Goal: Use online tool/utility: Utilize a website feature to perform a specific function

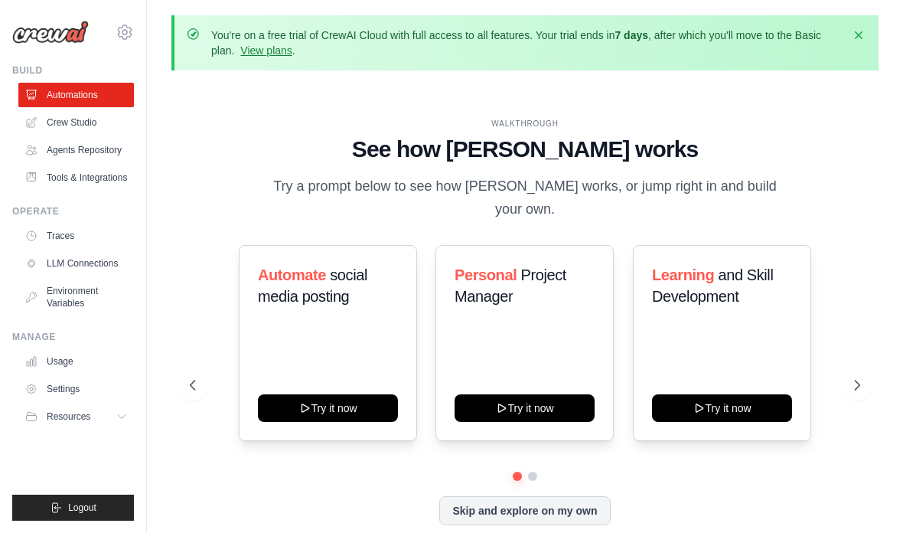
click at [57, 129] on link "Crew Studio" at bounding box center [76, 122] width 116 height 24
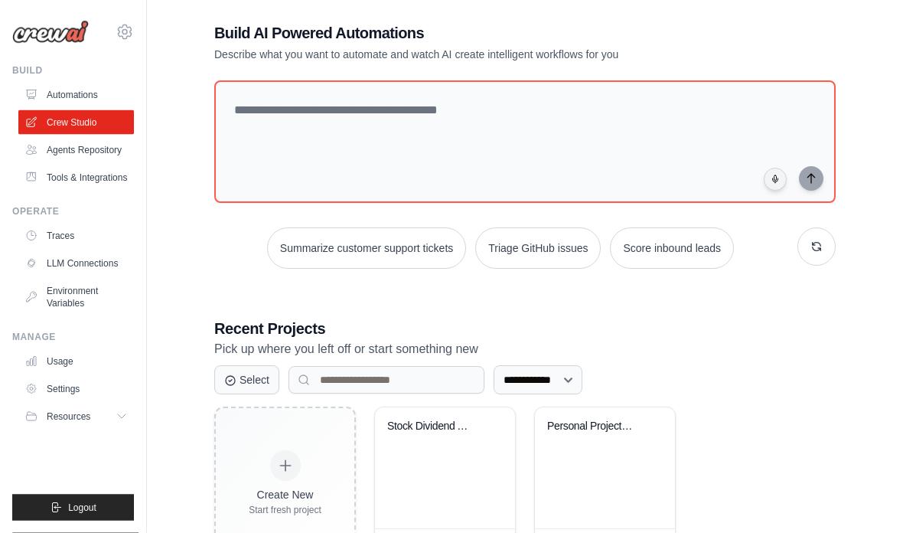
scroll to position [98, 0]
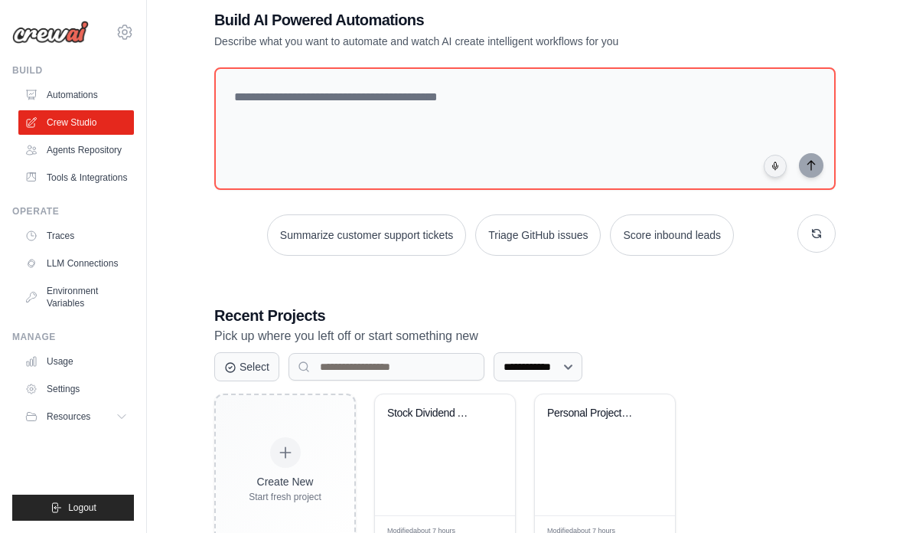
click at [658, 437] on button at bounding box center [654, 433] width 17 height 15
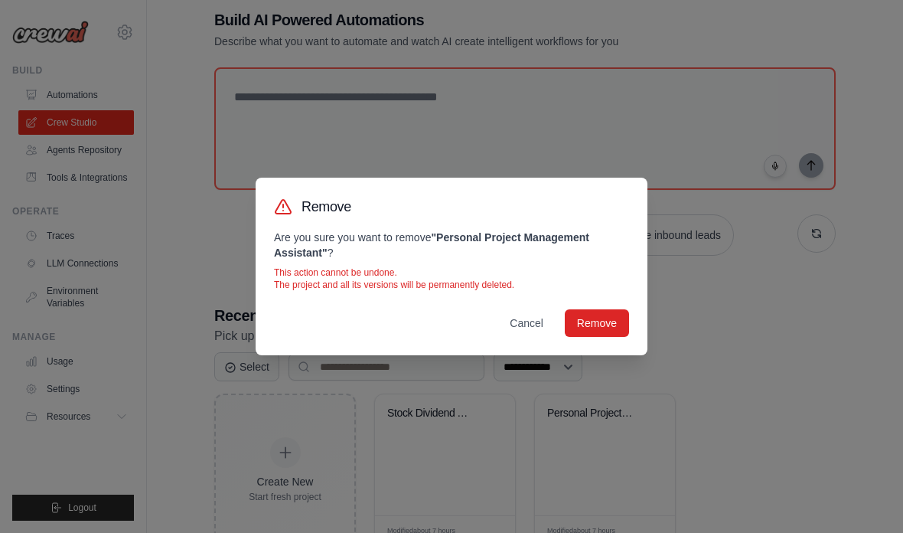
click at [615, 337] on button "Remove" at bounding box center [597, 323] width 64 height 28
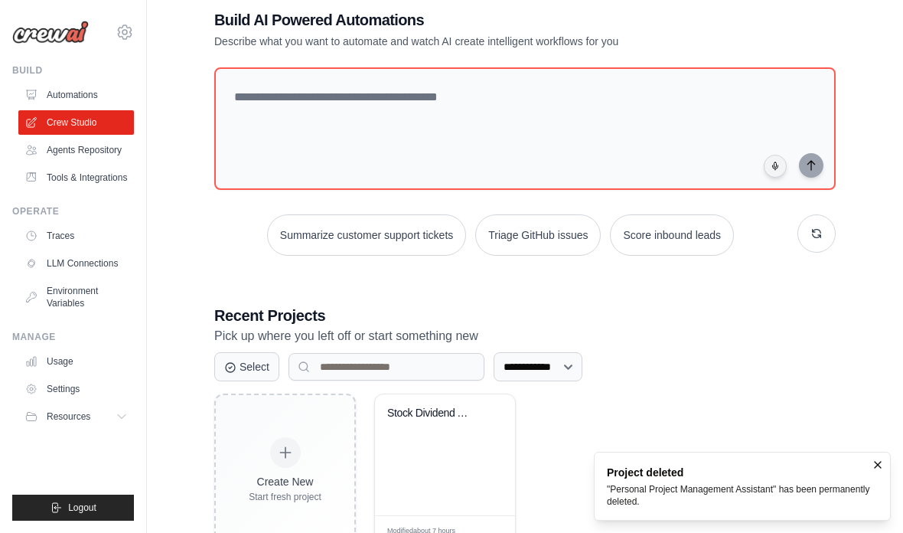
click at [436, 475] on div "Stock Dividend Analyzer" at bounding box center [445, 454] width 140 height 121
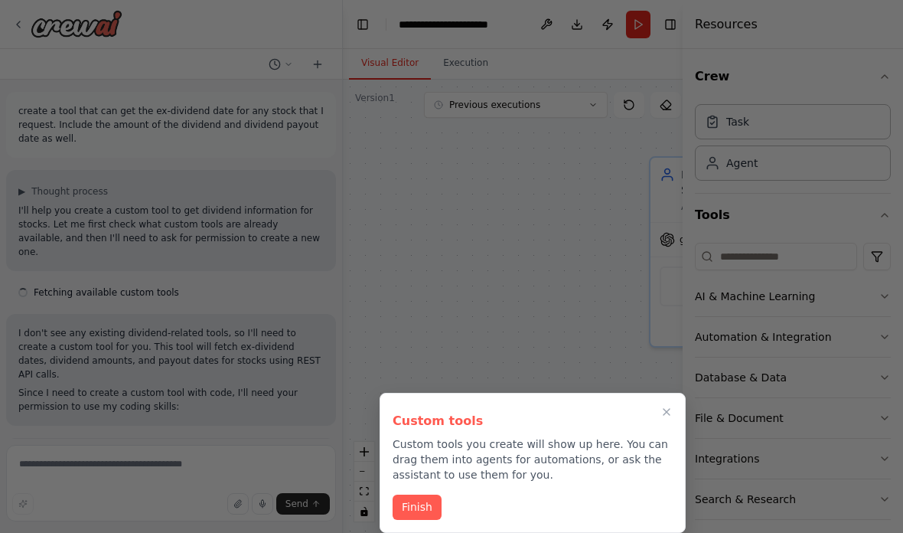
scroll to position [9285, 0]
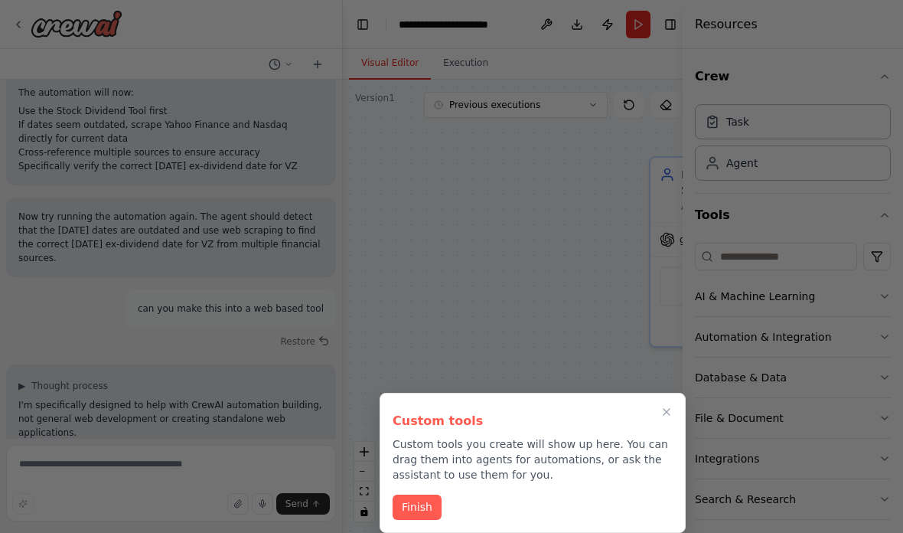
click at [668, 411] on icon "Close walkthrough" at bounding box center [667, 412] width 12 height 12
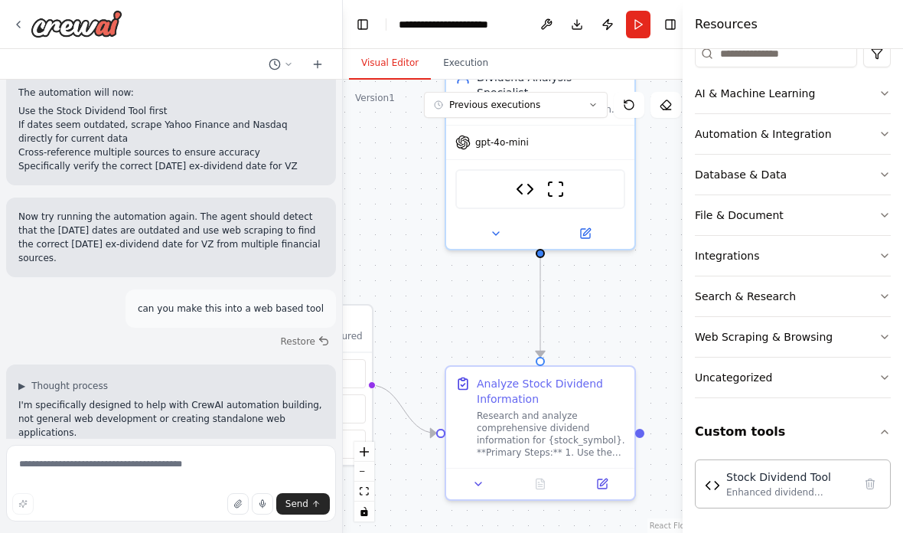
scroll to position [203, 0]
click at [71, 463] on textarea at bounding box center [171, 483] width 330 height 77
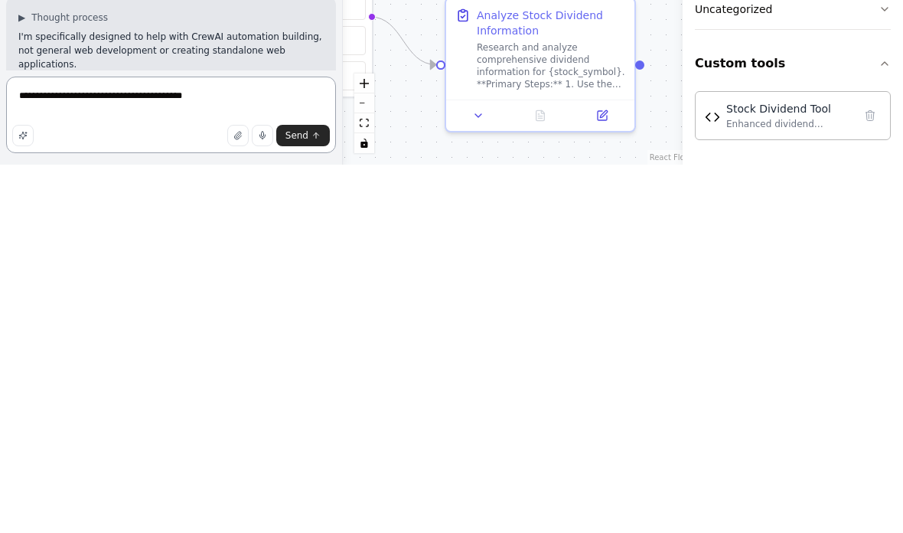
type textarea "**********"
click at [295, 493] on button "Send" at bounding box center [303, 503] width 54 height 21
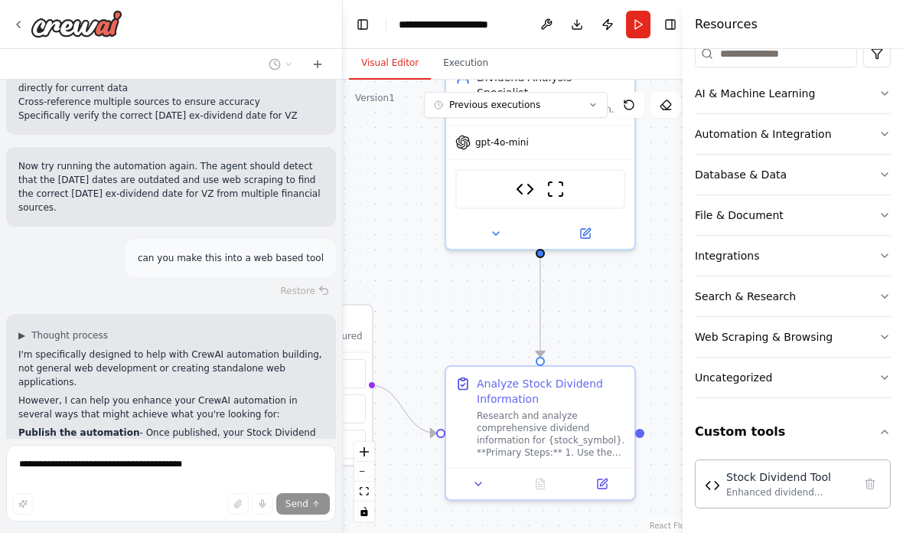
scroll to position [9419, 0]
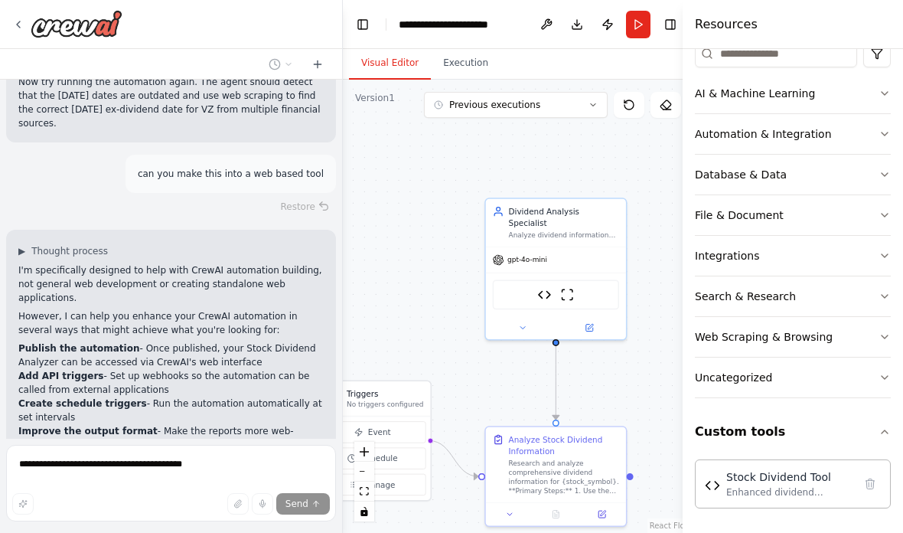
click at [592, 100] on icon at bounding box center [593, 104] width 9 height 9
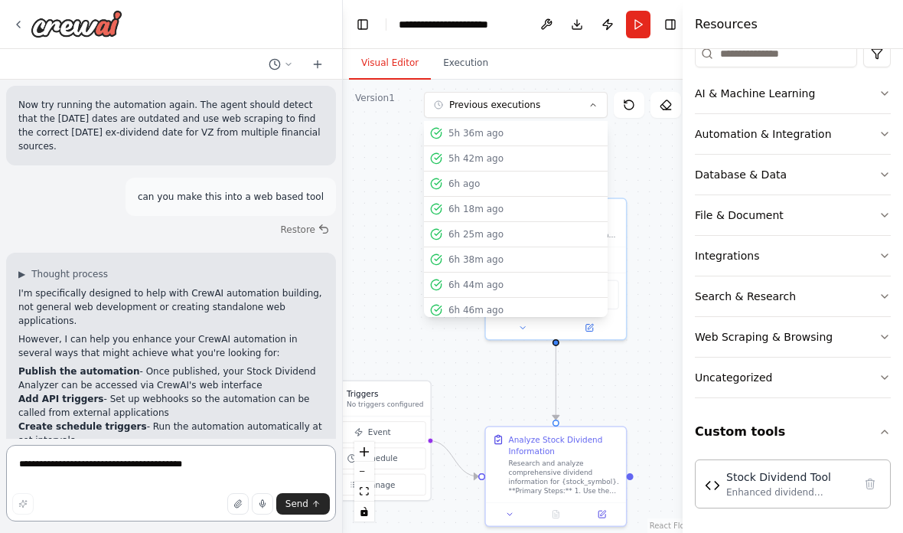
scroll to position [9438, 0]
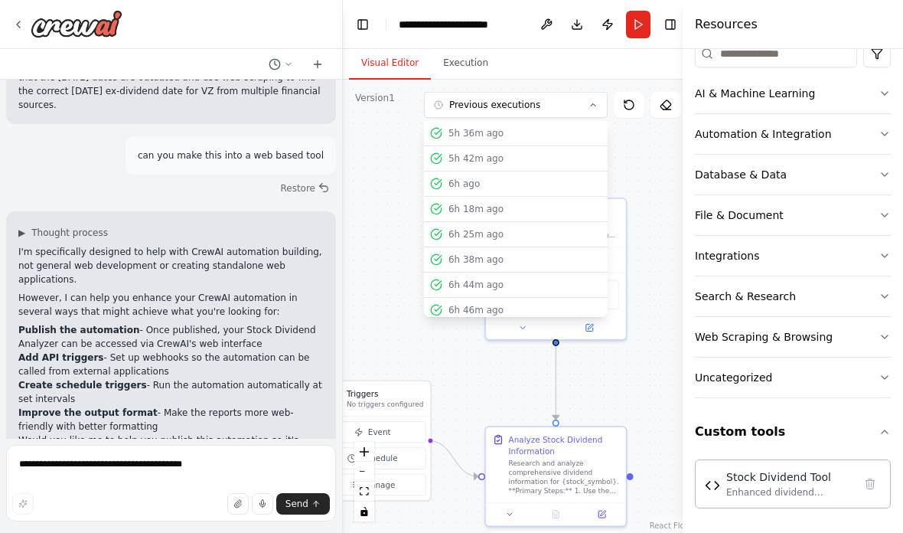
click at [512, 127] on div "5h 36m ago" at bounding box center [525, 133] width 153 height 12
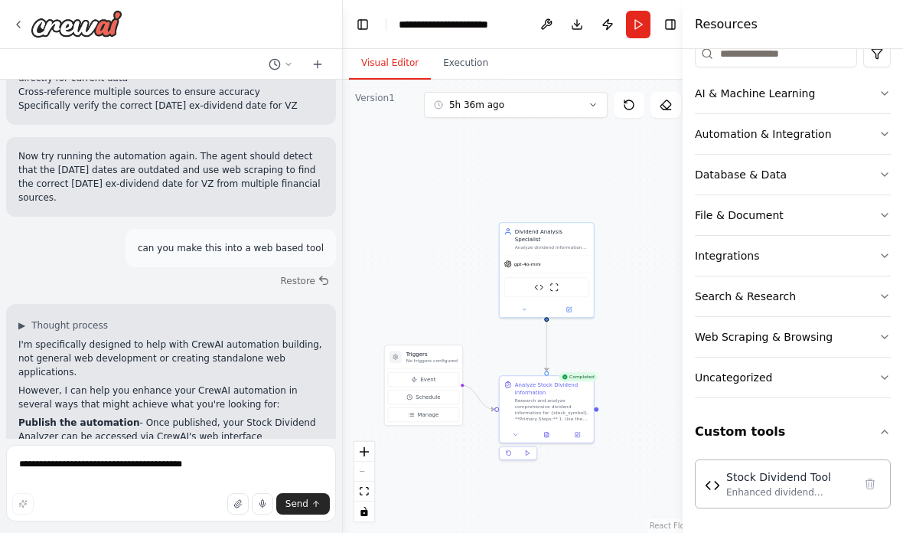
scroll to position [9380, 0]
